Goal: Task Accomplishment & Management: Manage account settings

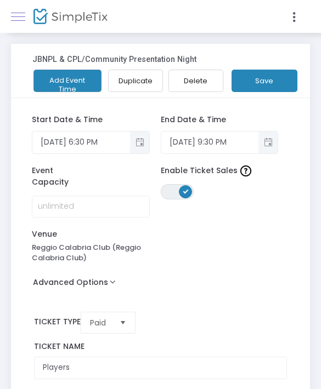
click at [19, 18] on link at bounding box center [18, 16] width 14 height 14
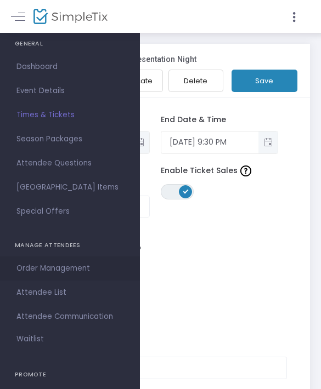
click at [84, 267] on span "Order Management" at bounding box center [69, 269] width 107 height 14
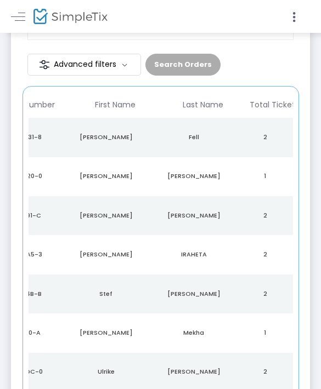
scroll to position [0, 134]
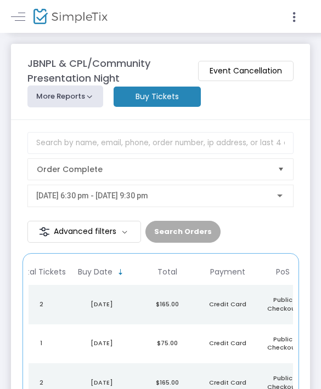
click at [302, 9] on div at bounding box center [234, 16] width 147 height 33
click at [74, 95] on button "More Reports" at bounding box center [65, 97] width 76 height 22
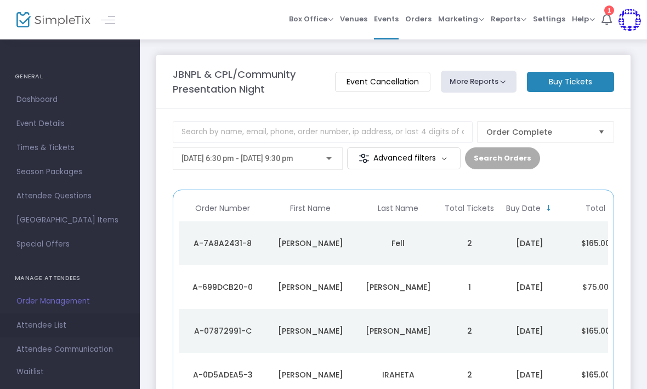
click at [67, 323] on span "Attendee List" at bounding box center [69, 326] width 107 height 14
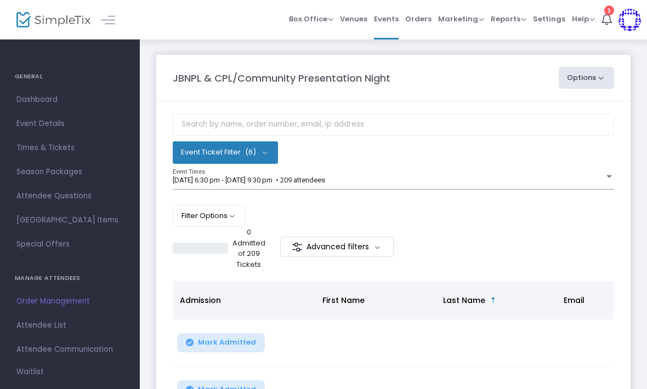
click at [320, 79] on button "Options" at bounding box center [587, 78] width 56 height 22
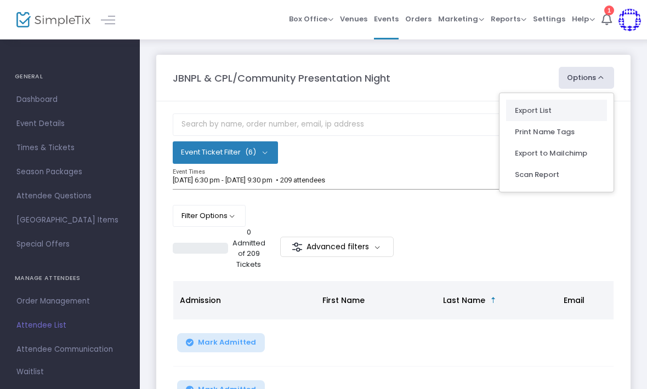
click at [320, 108] on li "Export List" at bounding box center [556, 110] width 101 height 21
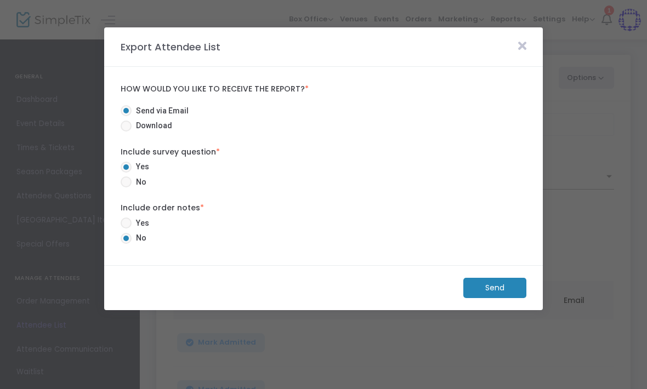
radio input "false"
radio input "true"
click at [158, 130] on span "Download" at bounding box center [152, 126] width 41 height 12
click at [126, 132] on input "Download" at bounding box center [126, 132] width 1 height 1
radio input "true"
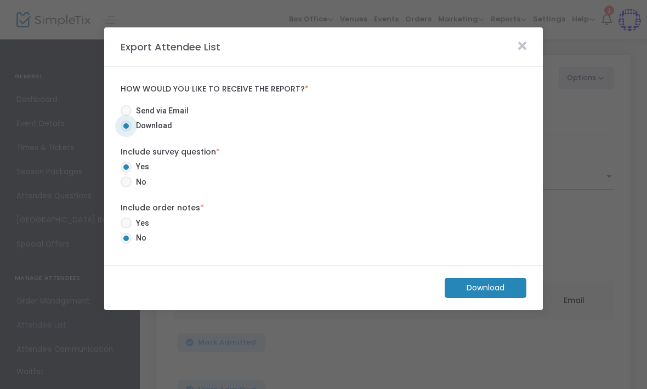
click at [320, 284] on m-button "Download" at bounding box center [486, 288] width 82 height 20
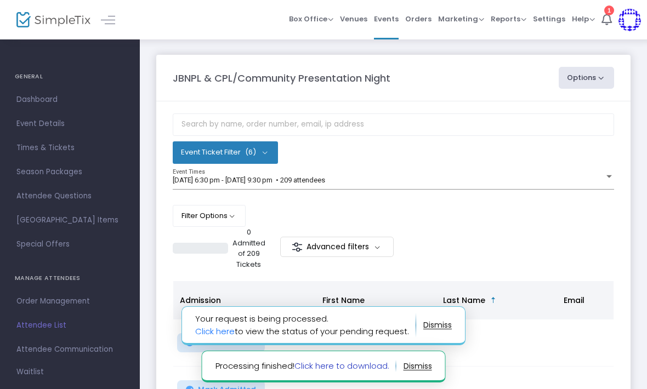
click at [320, 365] on link "Click here to download." at bounding box center [342, 366] width 95 height 12
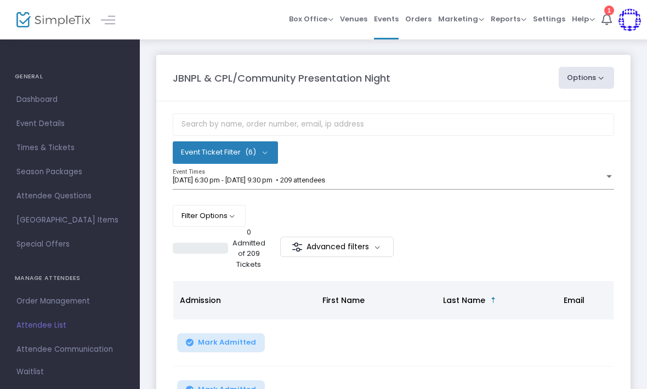
scroll to position [33, 0]
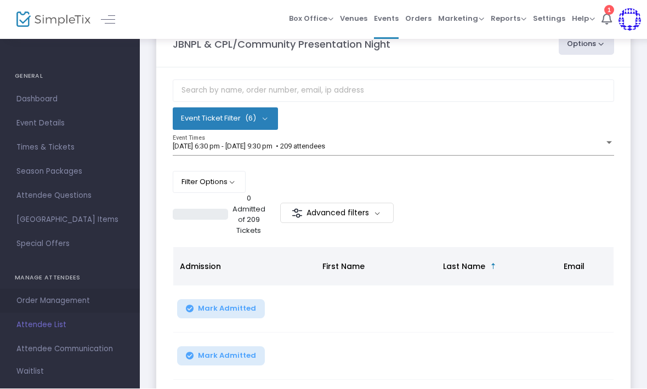
click at [84, 302] on span "Order Management" at bounding box center [69, 302] width 107 height 14
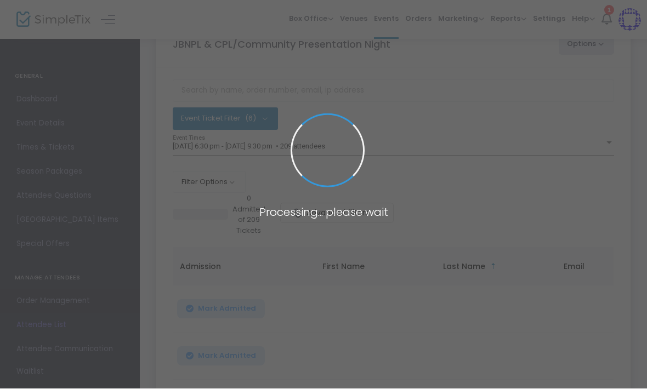
scroll to position [34, 0]
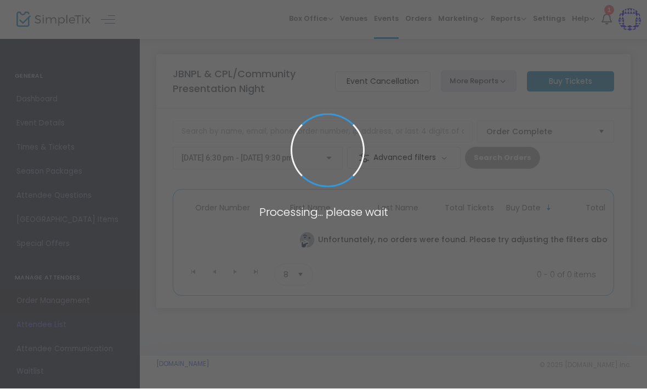
scroll to position [1, 0]
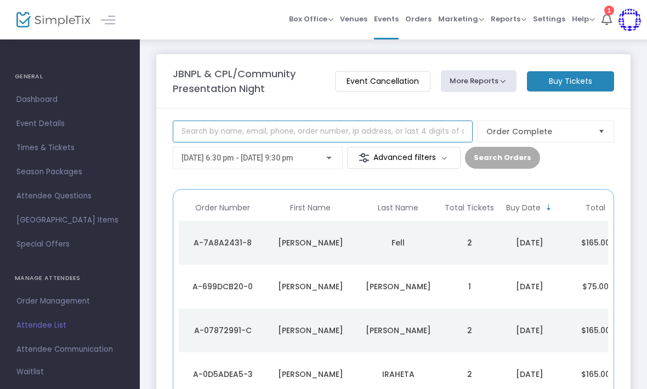
click at [374, 137] on input at bounding box center [323, 132] width 300 height 22
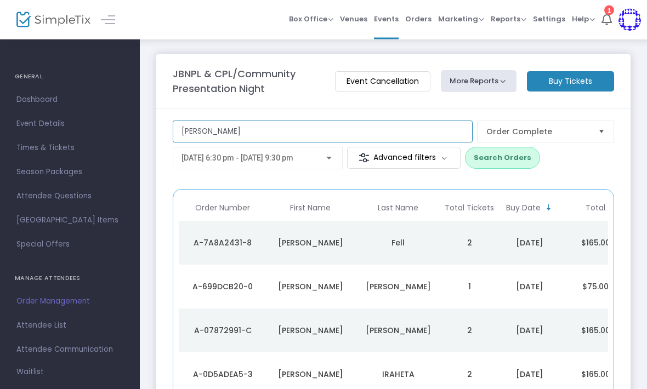
type input "[PERSON_NAME]"
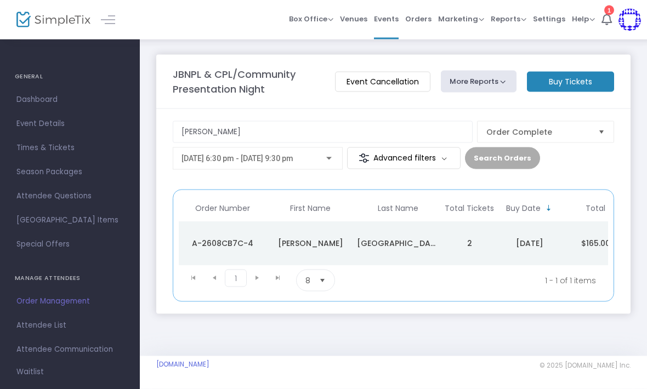
click at [453, 243] on td "2" at bounding box center [469, 244] width 55 height 44
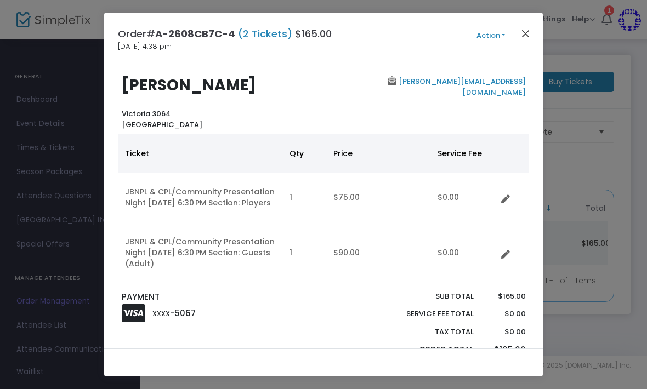
click at [529, 33] on button "Close" at bounding box center [526, 33] width 14 height 14
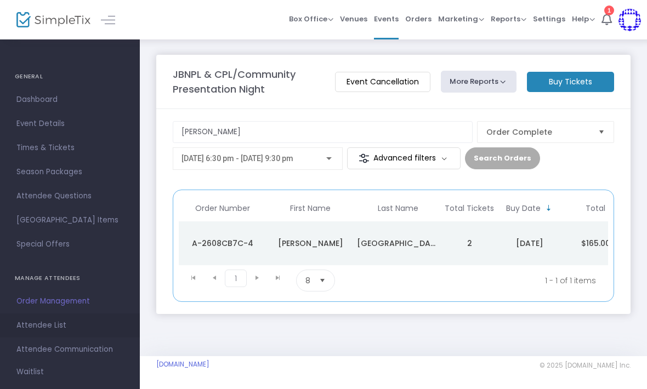
click at [29, 321] on span "Attendee List" at bounding box center [69, 326] width 107 height 14
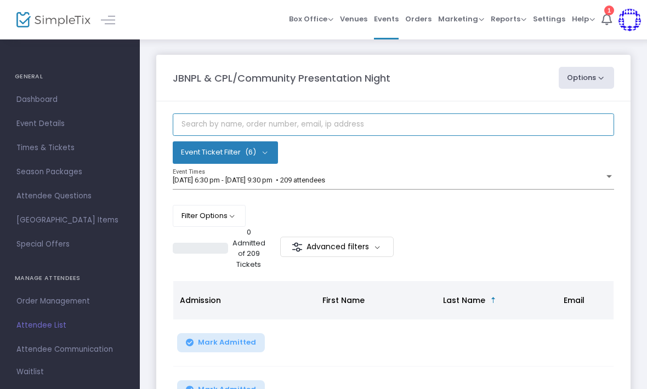
click at [411, 127] on input "text" at bounding box center [394, 125] width 442 height 22
type input "[PERSON_NAME]"
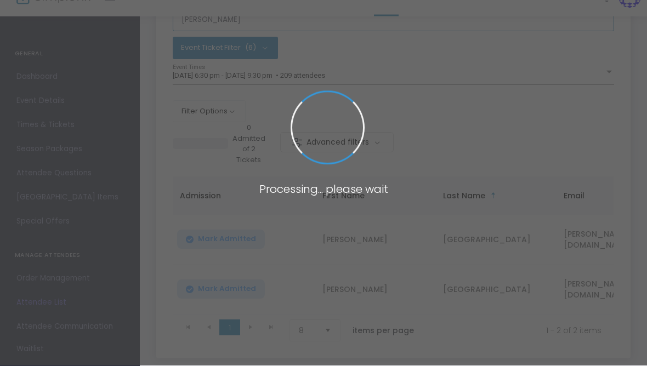
scroll to position [82, 0]
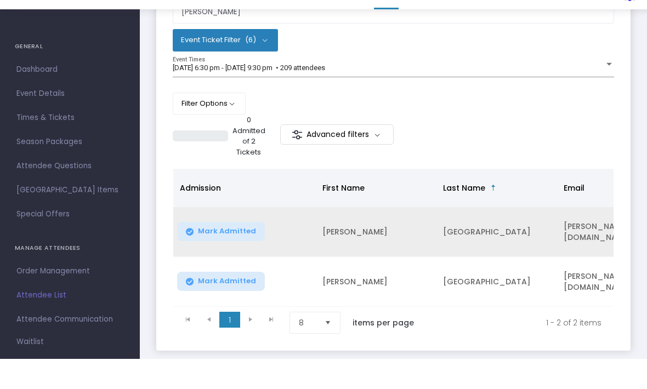
click at [508, 238] on td "[GEOGRAPHIC_DATA]" at bounding box center [497, 263] width 121 height 50
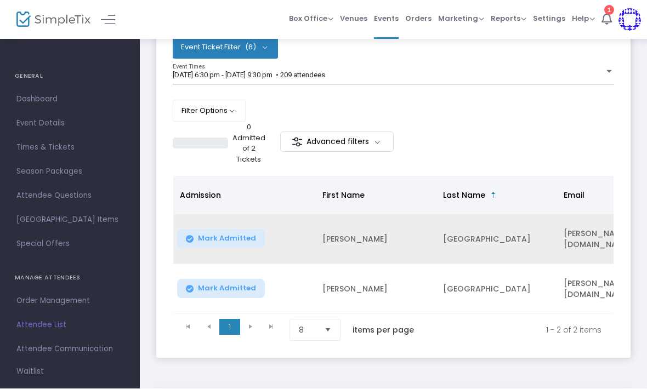
click at [494, 247] on td "[GEOGRAPHIC_DATA]" at bounding box center [497, 240] width 121 height 50
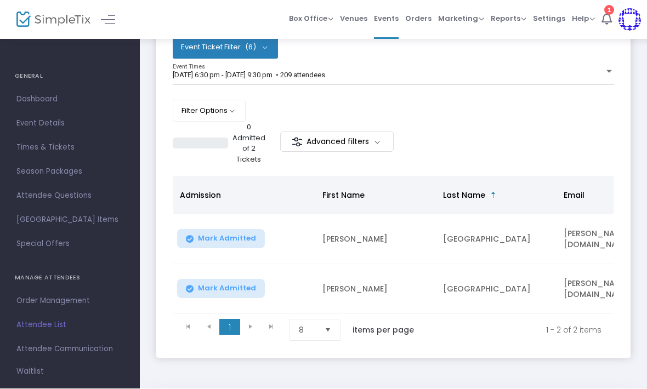
click at [488, 282] on td "[GEOGRAPHIC_DATA]" at bounding box center [497, 290] width 121 height 50
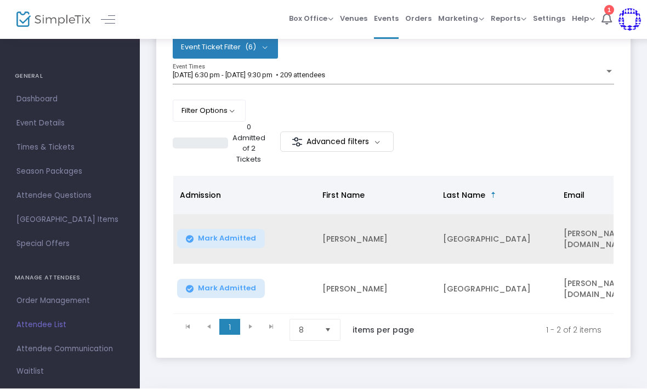
click at [483, 247] on td "[GEOGRAPHIC_DATA]" at bounding box center [497, 240] width 121 height 50
click at [479, 242] on td "[GEOGRAPHIC_DATA]" at bounding box center [497, 240] width 121 height 50
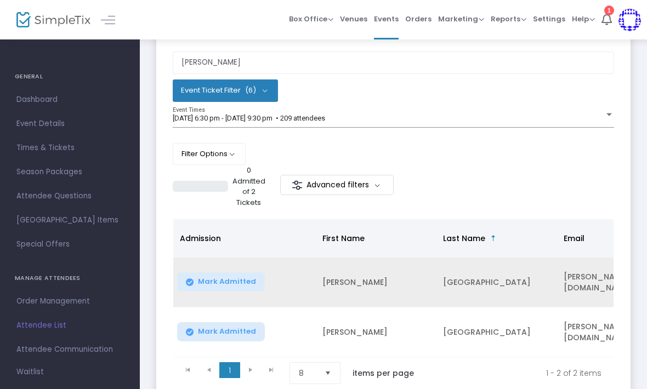
scroll to position [0, 0]
